Goal: Task Accomplishment & Management: Manage account settings

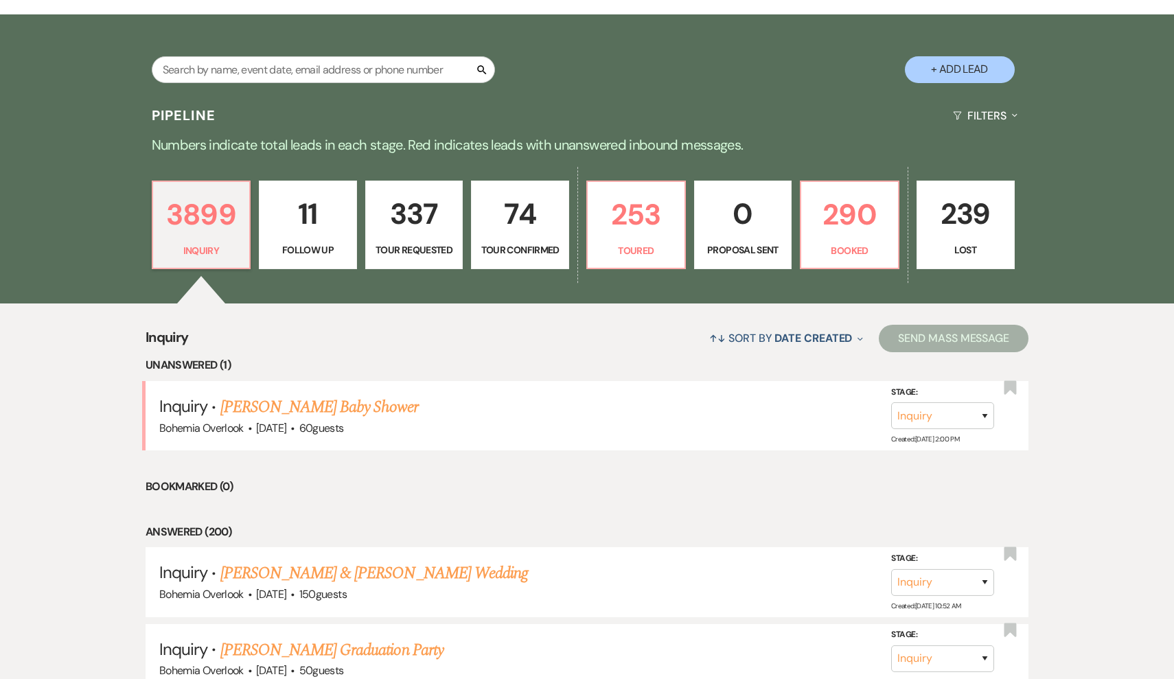
scroll to position [242, 0]
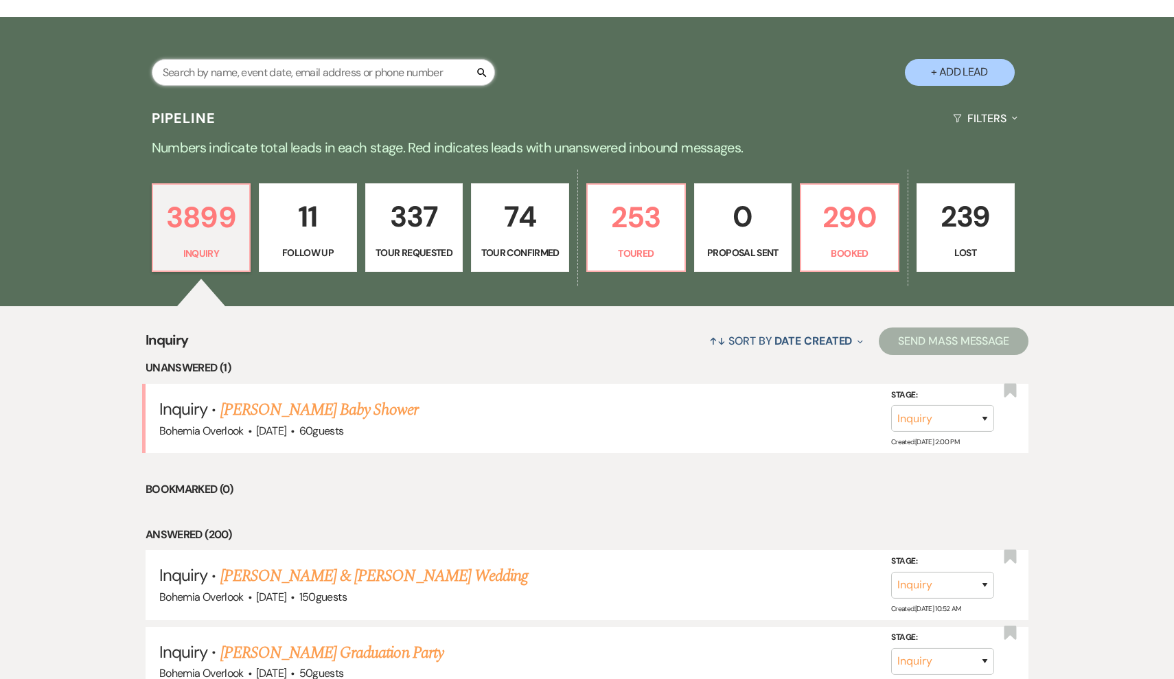
click at [354, 78] on input "text" at bounding box center [323, 72] width 343 height 27
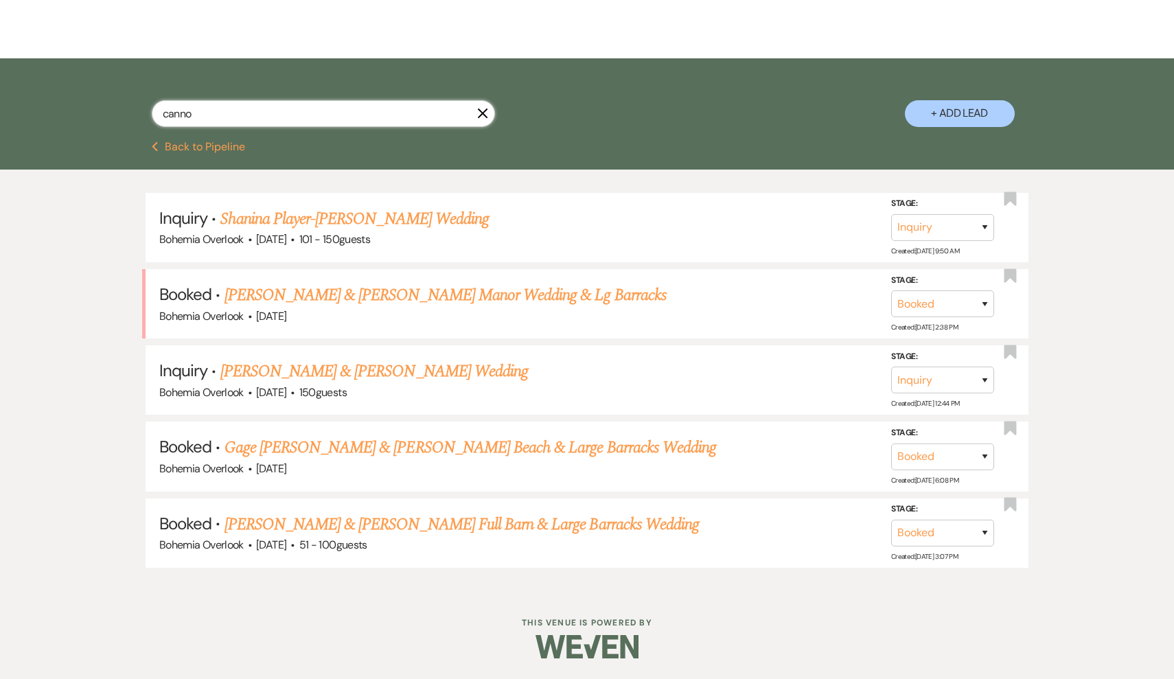
scroll to position [193, 0]
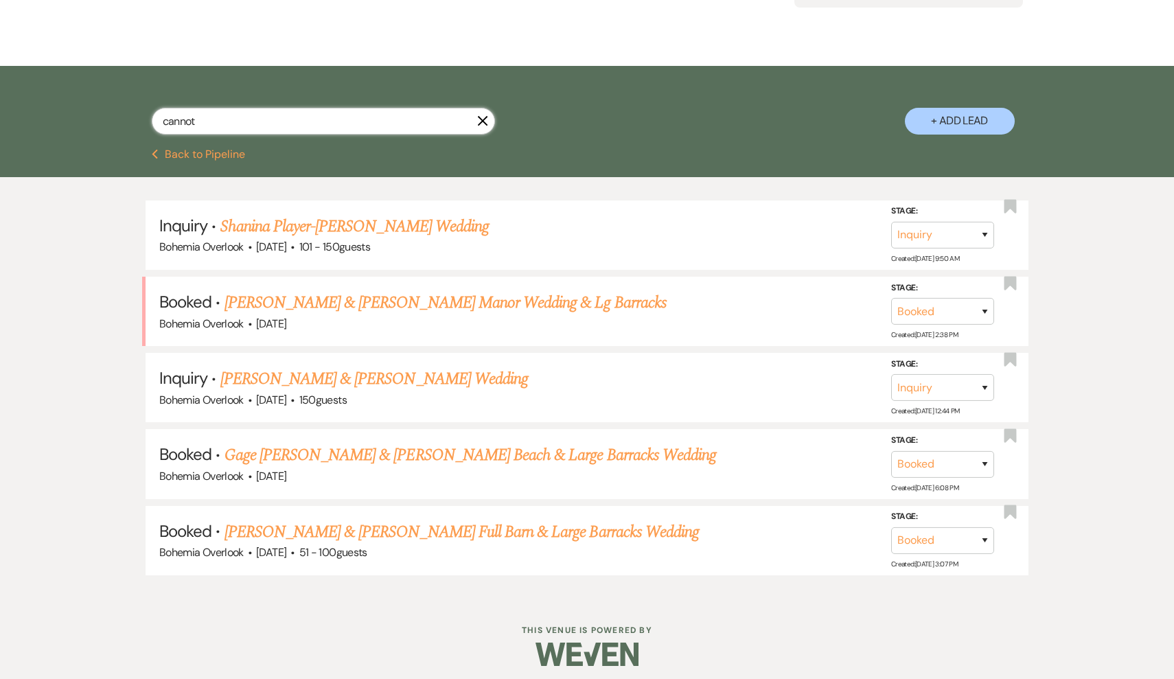
type input "cannot"
drag, startPoint x: 354, startPoint y: 78, endPoint x: 622, endPoint y: 524, distance: 521.0
click at [622, 524] on link "[PERSON_NAME] & [PERSON_NAME] Full Barn & Large Barracks Wedding" at bounding box center [461, 532] width 475 height 25
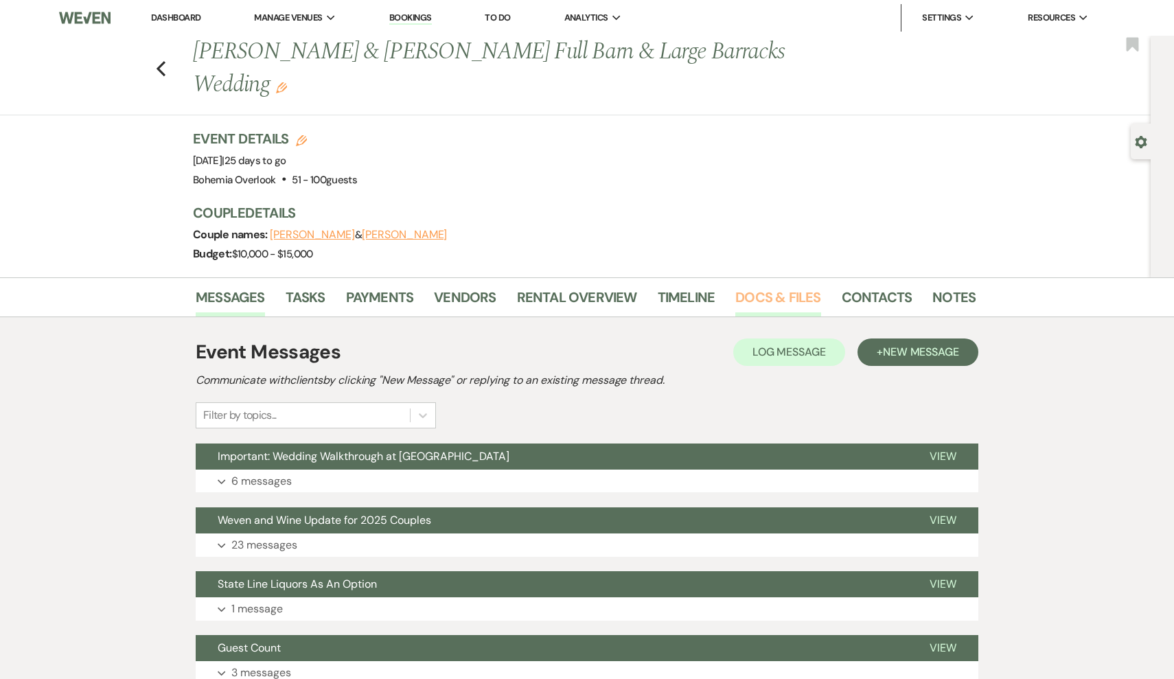
click at [752, 299] on link "Docs & Files" at bounding box center [777, 301] width 85 height 30
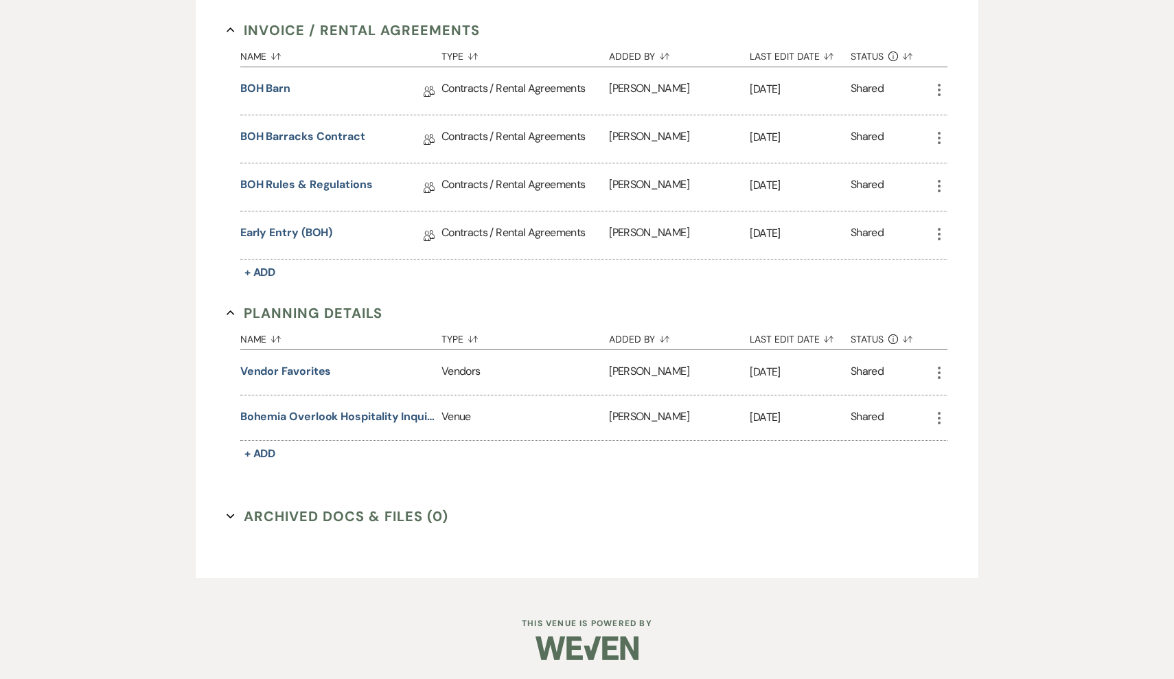
scroll to position [432, 0]
click at [245, 231] on link "Early Entry (BOH)" at bounding box center [286, 235] width 93 height 21
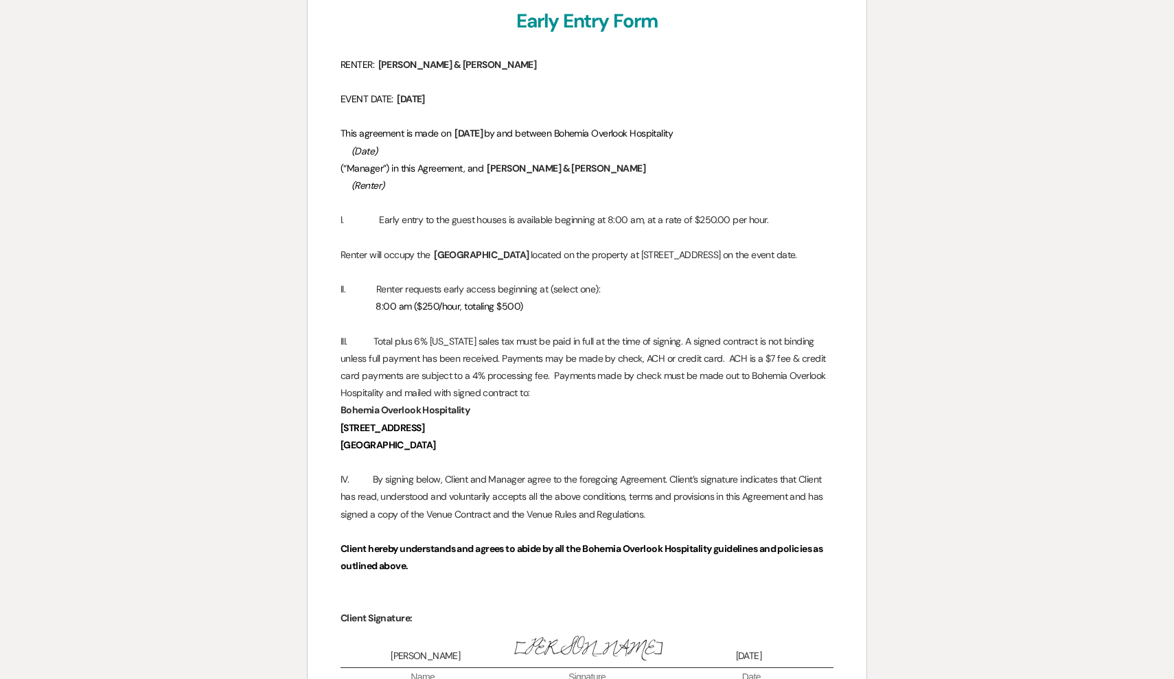
scroll to position [211, 0]
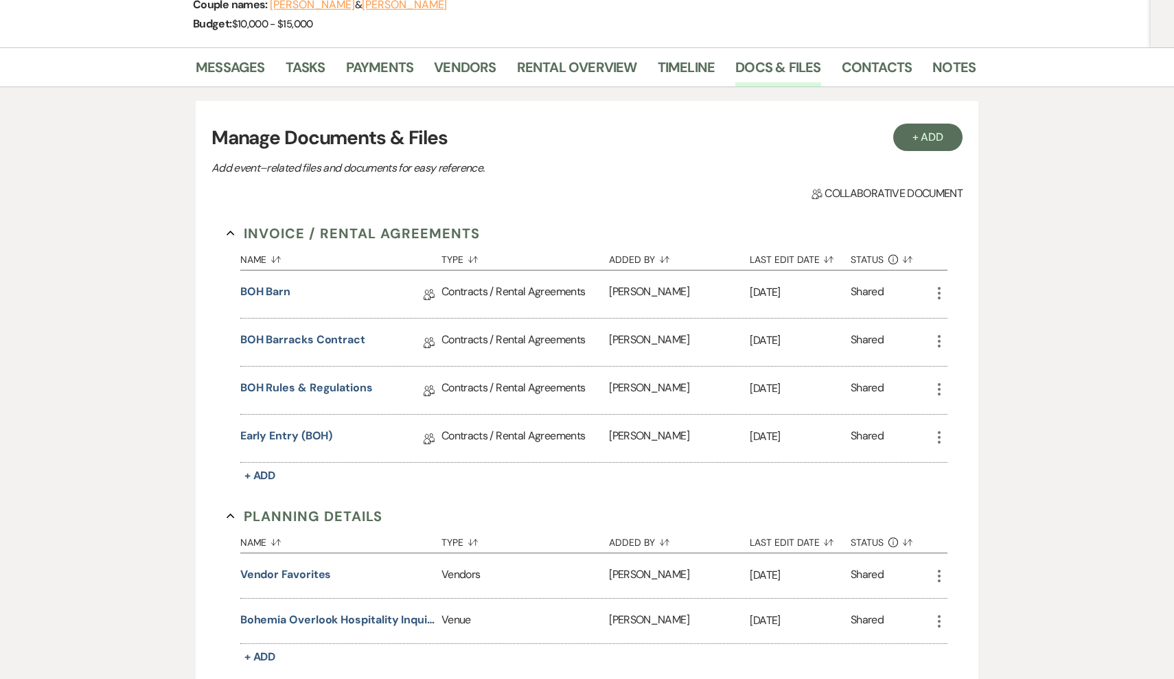
scroll to position [231, 0]
click at [489, 80] on link "Vendors" at bounding box center [465, 70] width 62 height 30
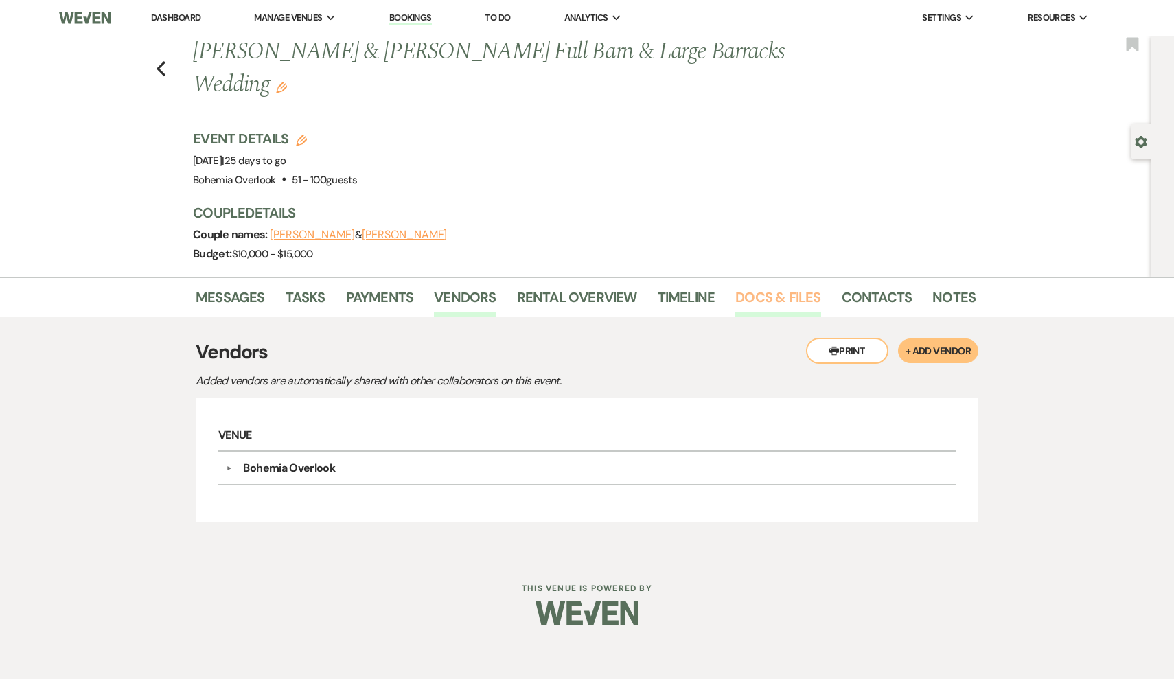
click at [781, 301] on link "Docs & Files" at bounding box center [777, 301] width 85 height 30
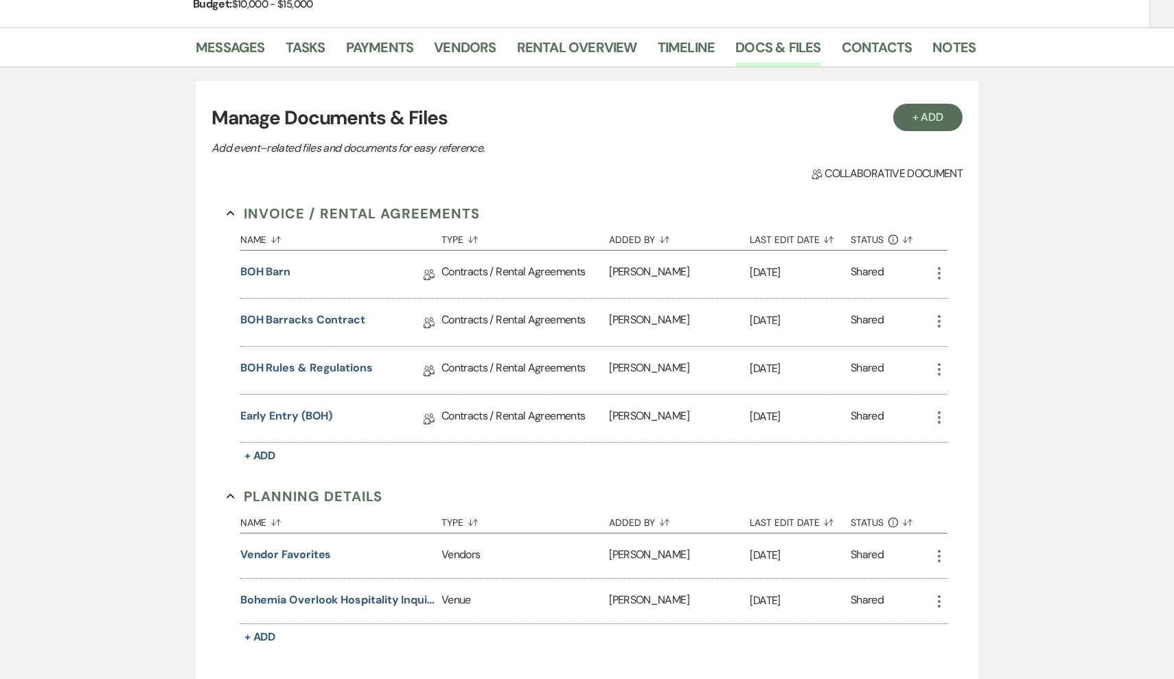
scroll to position [293, 0]
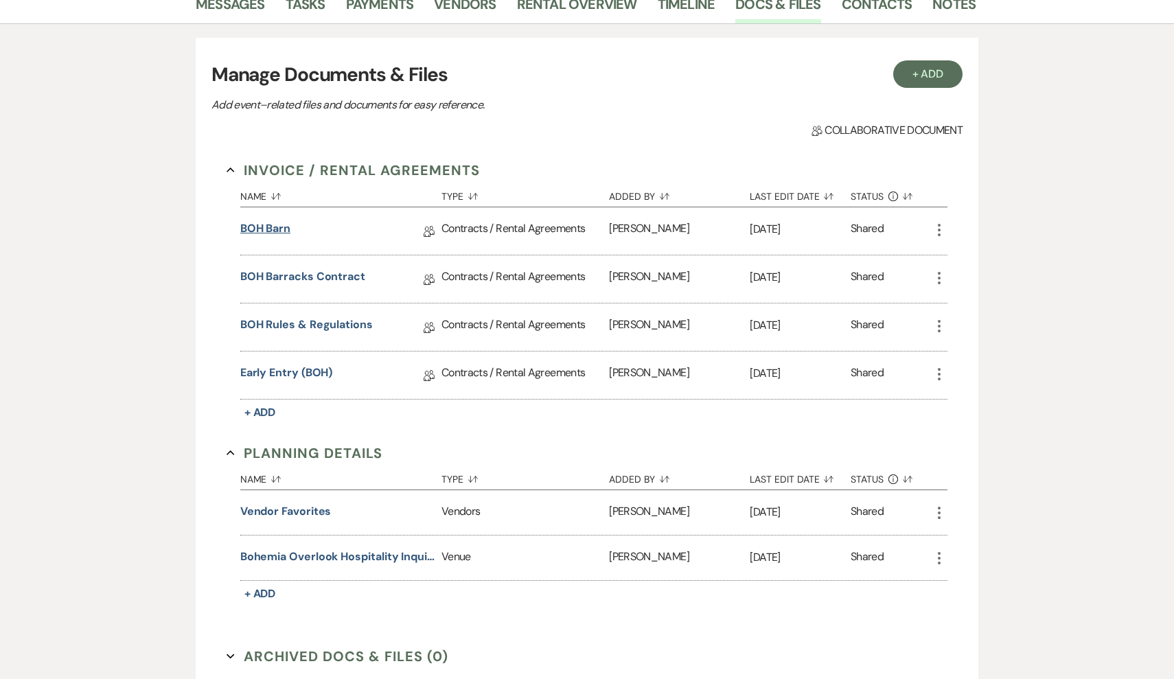
click at [277, 223] on link "BOH Barn" at bounding box center [265, 230] width 50 height 21
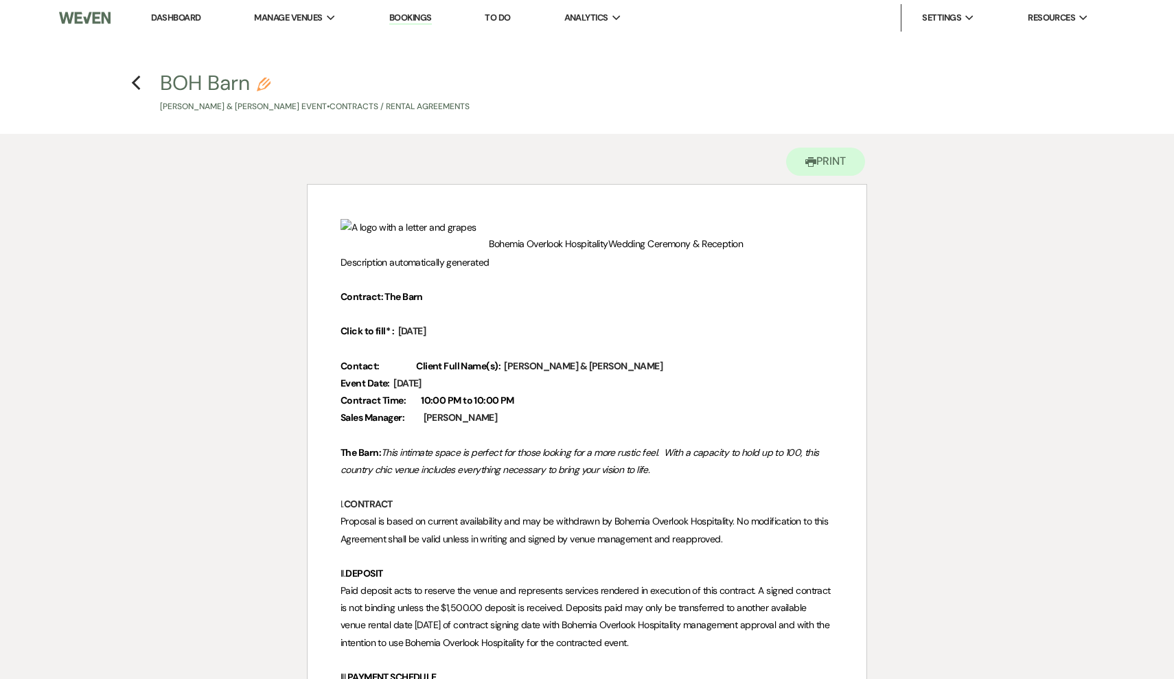
click at [126, 82] on h4 "Previous BOH Barn Pencil [PERSON_NAME] & [PERSON_NAME] Event • Contracts / Rent…" at bounding box center [587, 91] width 989 height 45
click at [135, 84] on use "button" at bounding box center [135, 83] width 9 height 15
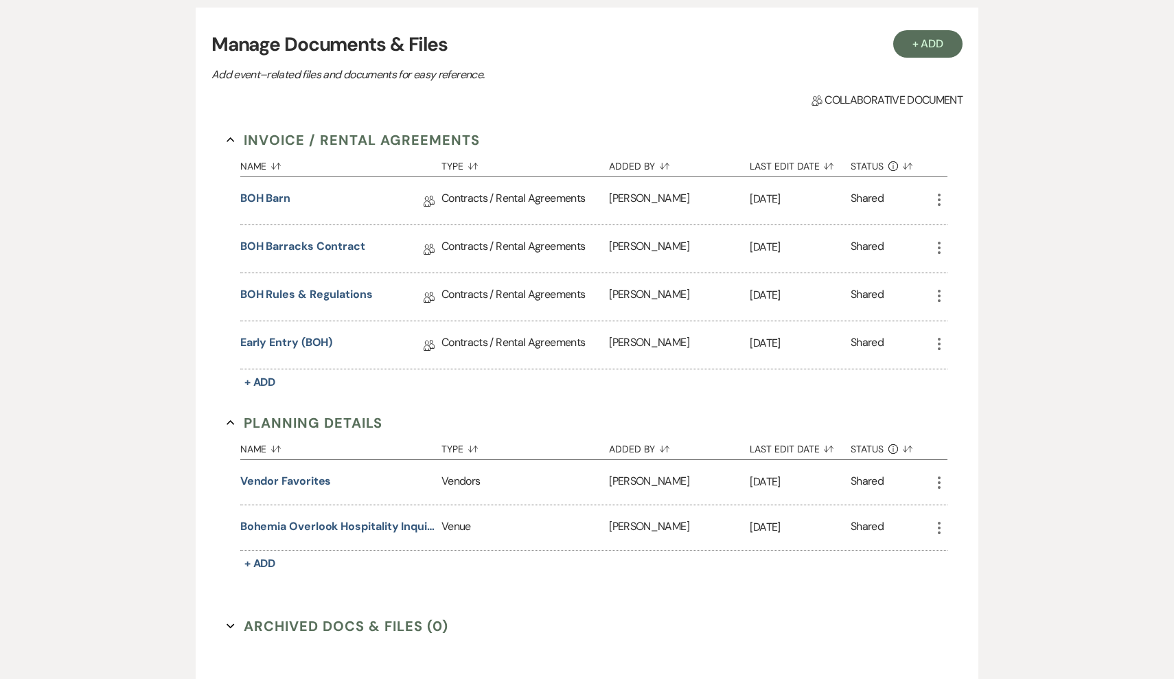
scroll to position [432, 0]
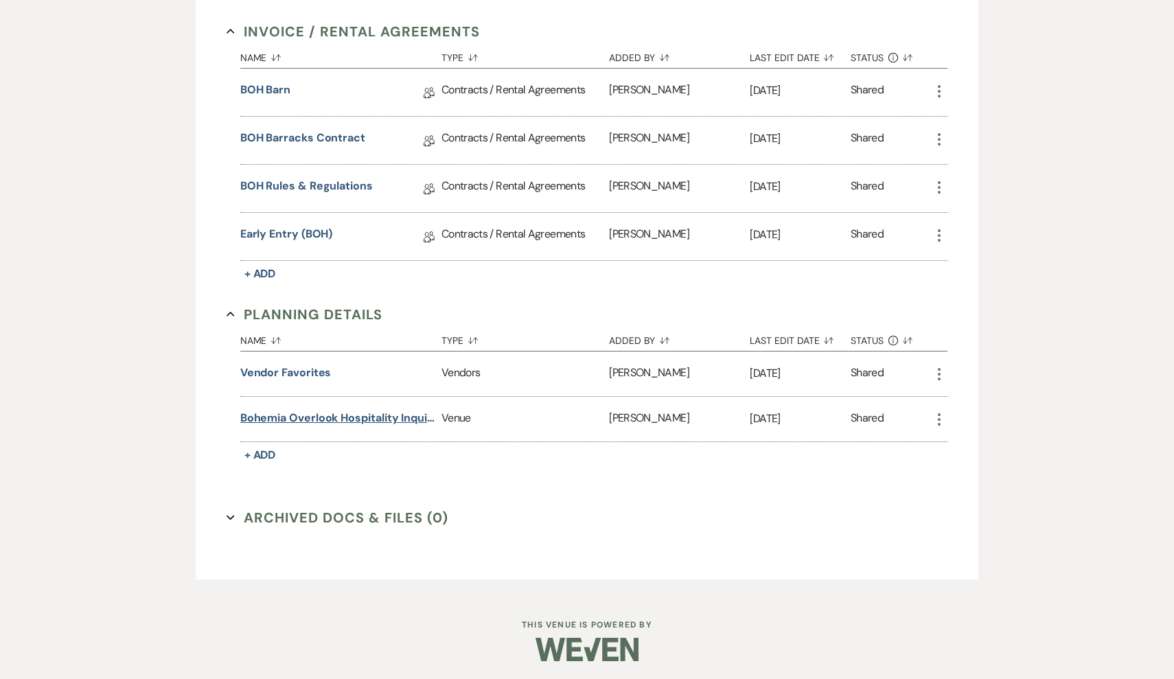
click at [404, 422] on button "Bohemia Overlook Hospitality Inquiry Information" at bounding box center [338, 418] width 196 height 16
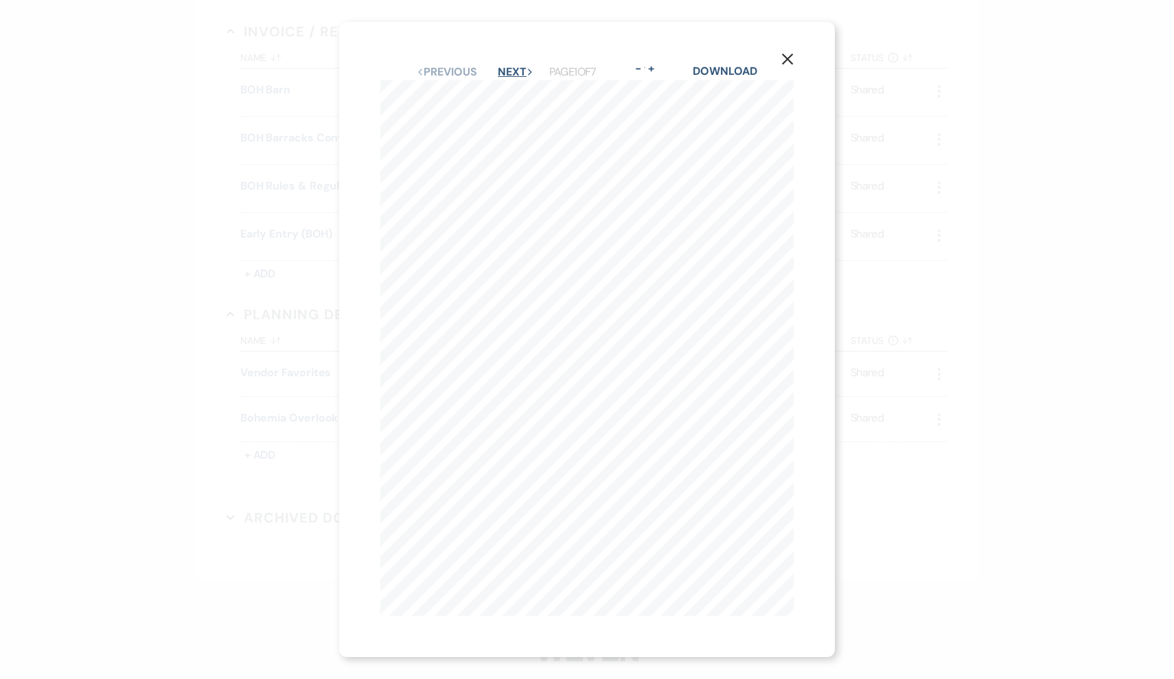
click at [516, 67] on button "Next Next" at bounding box center [516, 72] width 36 height 11
click at [518, 69] on button "Next Next" at bounding box center [516, 72] width 36 height 11
click at [518, 69] on button "Next Next" at bounding box center [515, 72] width 36 height 11
click at [962, 272] on div "X Previous Previous Next Next Page 5 of 7 - Zoom + Download B o h e m i a O v e…" at bounding box center [587, 339] width 1174 height 679
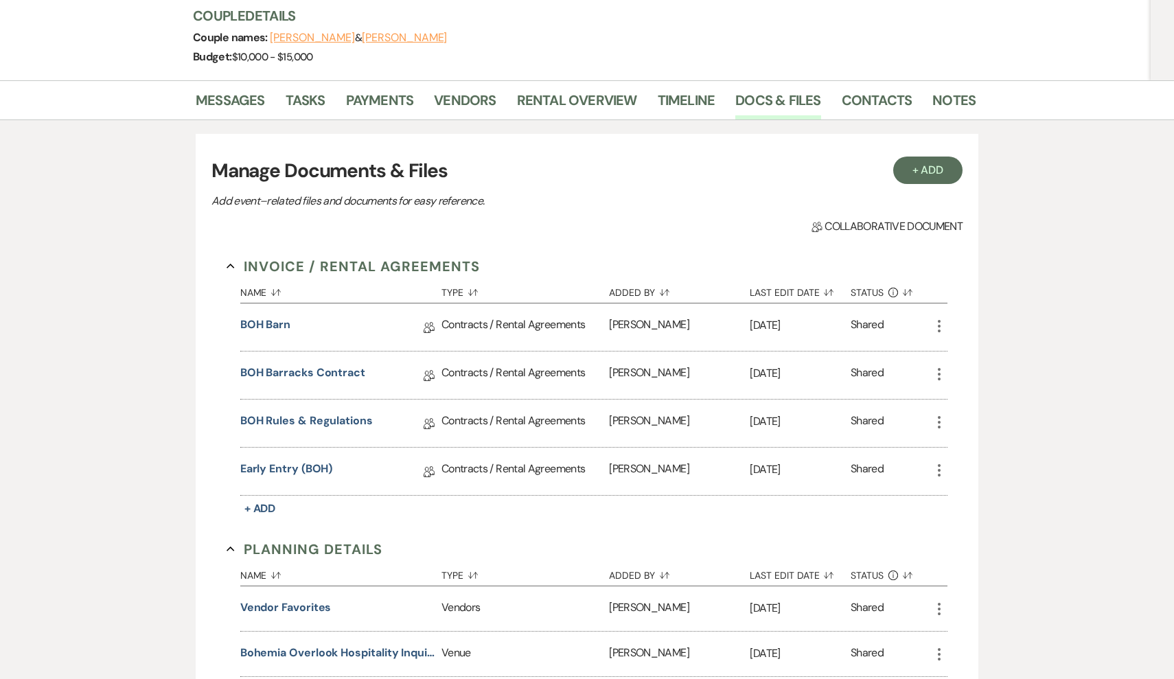
scroll to position [198, 0]
click at [351, 424] on link "BOH Rules & Regulations" at bounding box center [306, 421] width 132 height 21
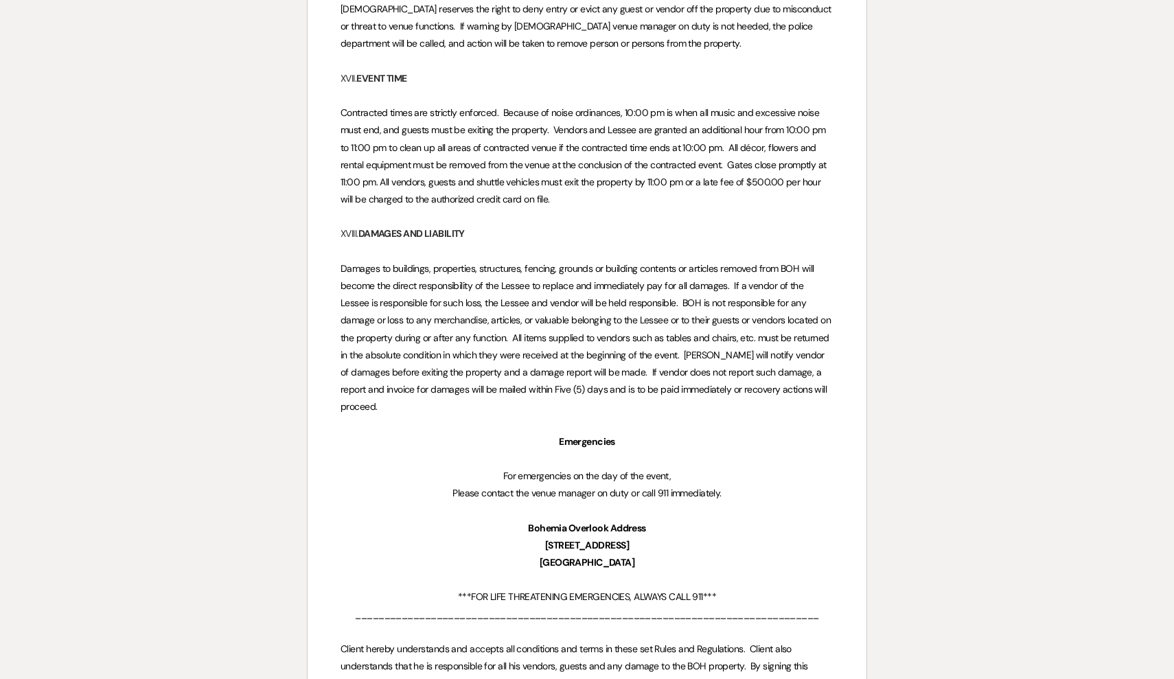
scroll to position [5143, 0]
